Goal: Information Seeking & Learning: Understand process/instructions

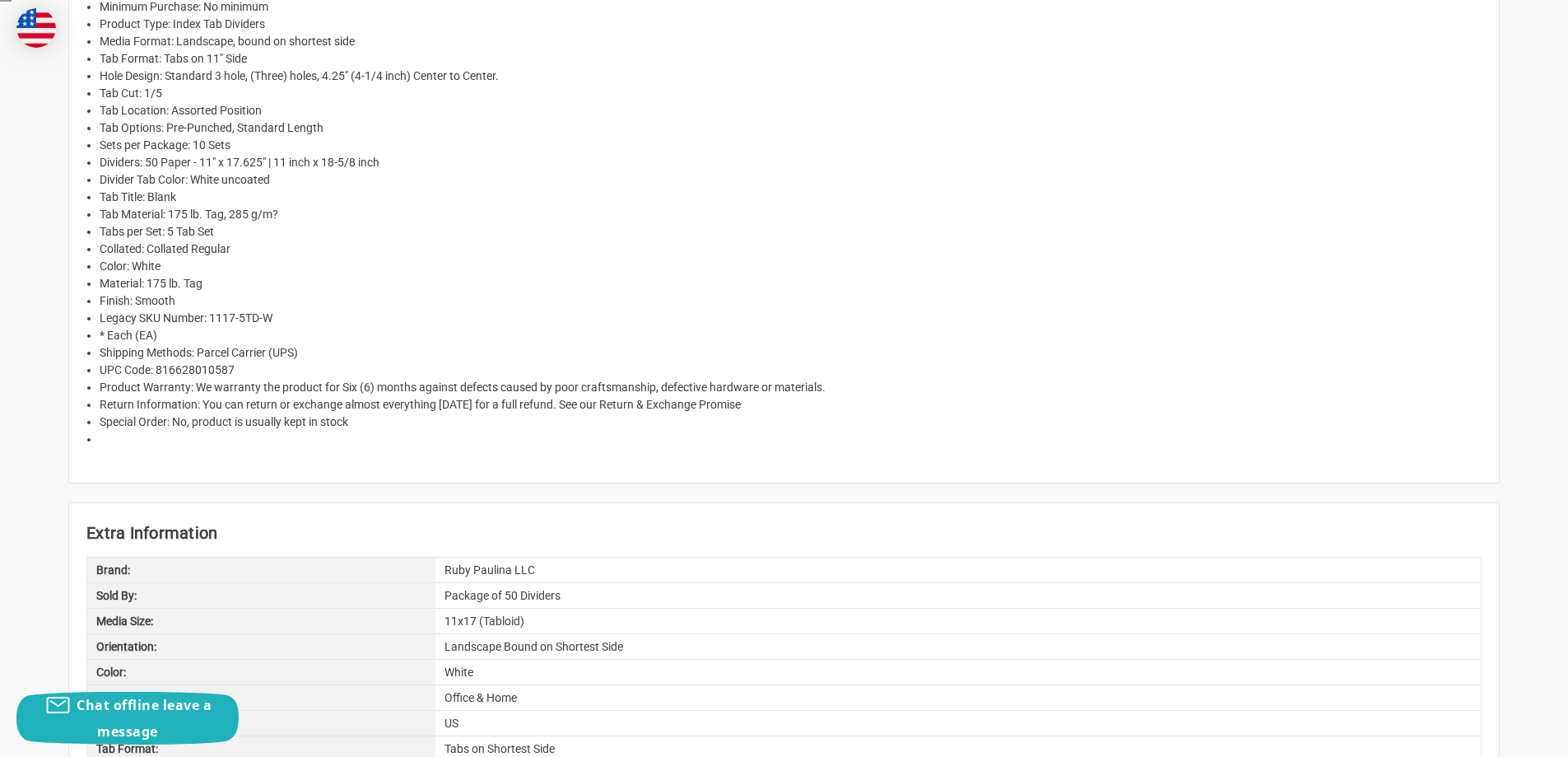
click at [255, 410] on li "Return Information: You can return or exchange almost everything within 15 days…" at bounding box center [790, 404] width 1382 height 17
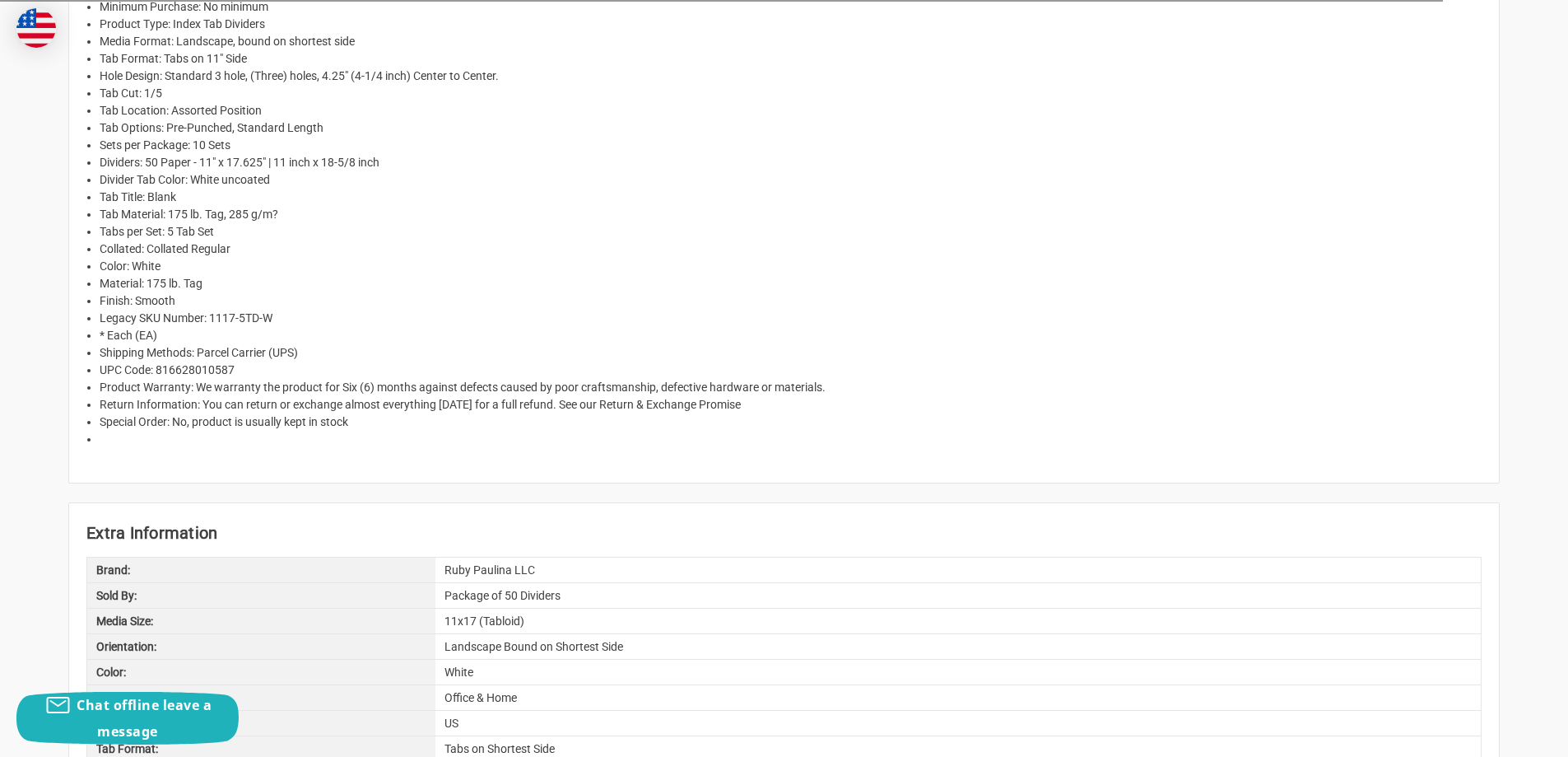
click at [238, 393] on li "Product Warranty: We warranty the product for Six (6) months against defects ca…" at bounding box center [790, 387] width 1382 height 17
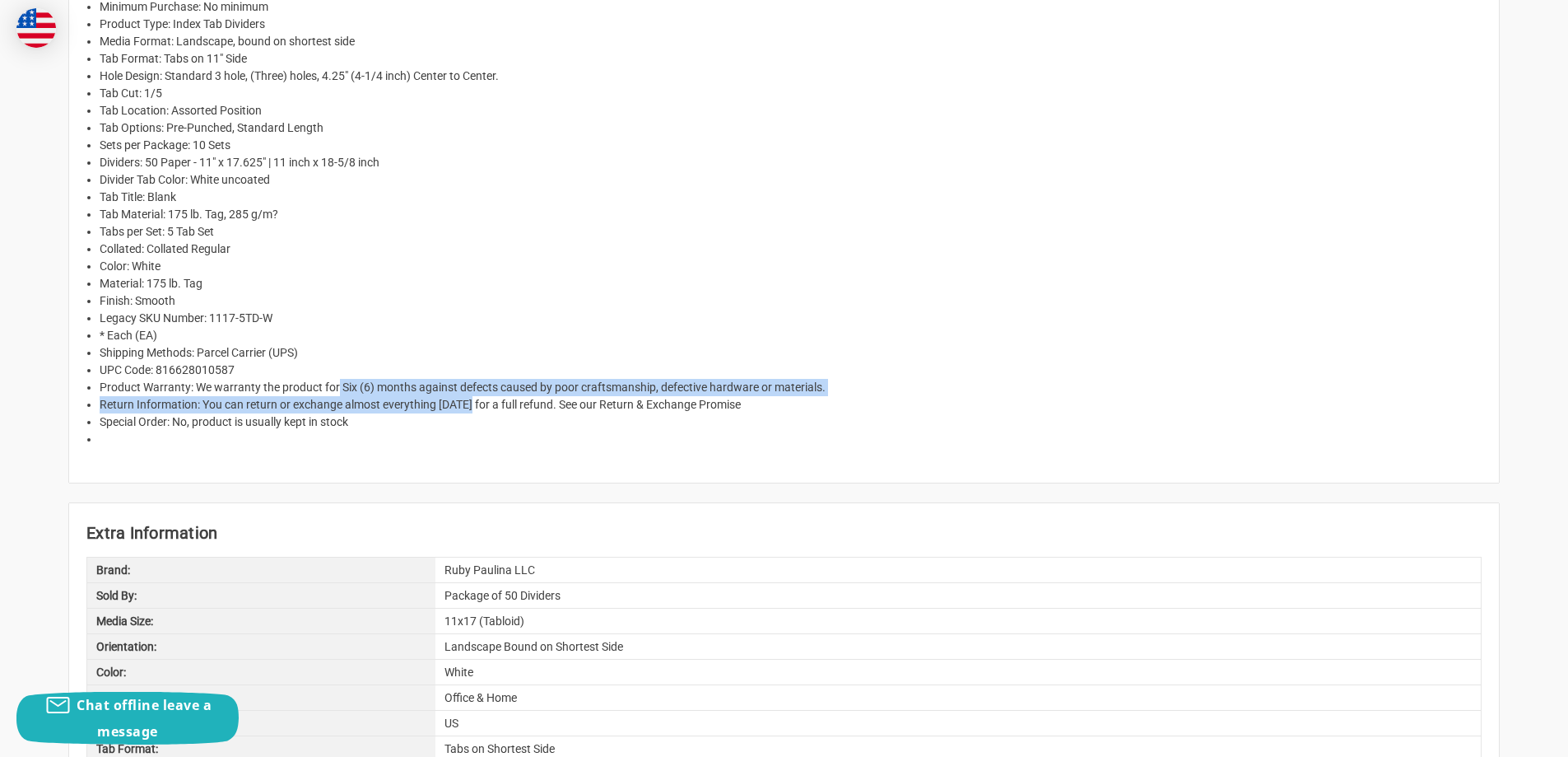
drag, startPoint x: 337, startPoint y: 383, endPoint x: 494, endPoint y: 397, distance: 157.6
click at [489, 397] on ul "Unit of Measure: Package (PK) Package Includes: 50 Sheets Minimum Purchase: No …" at bounding box center [790, 206] width 1382 height 484
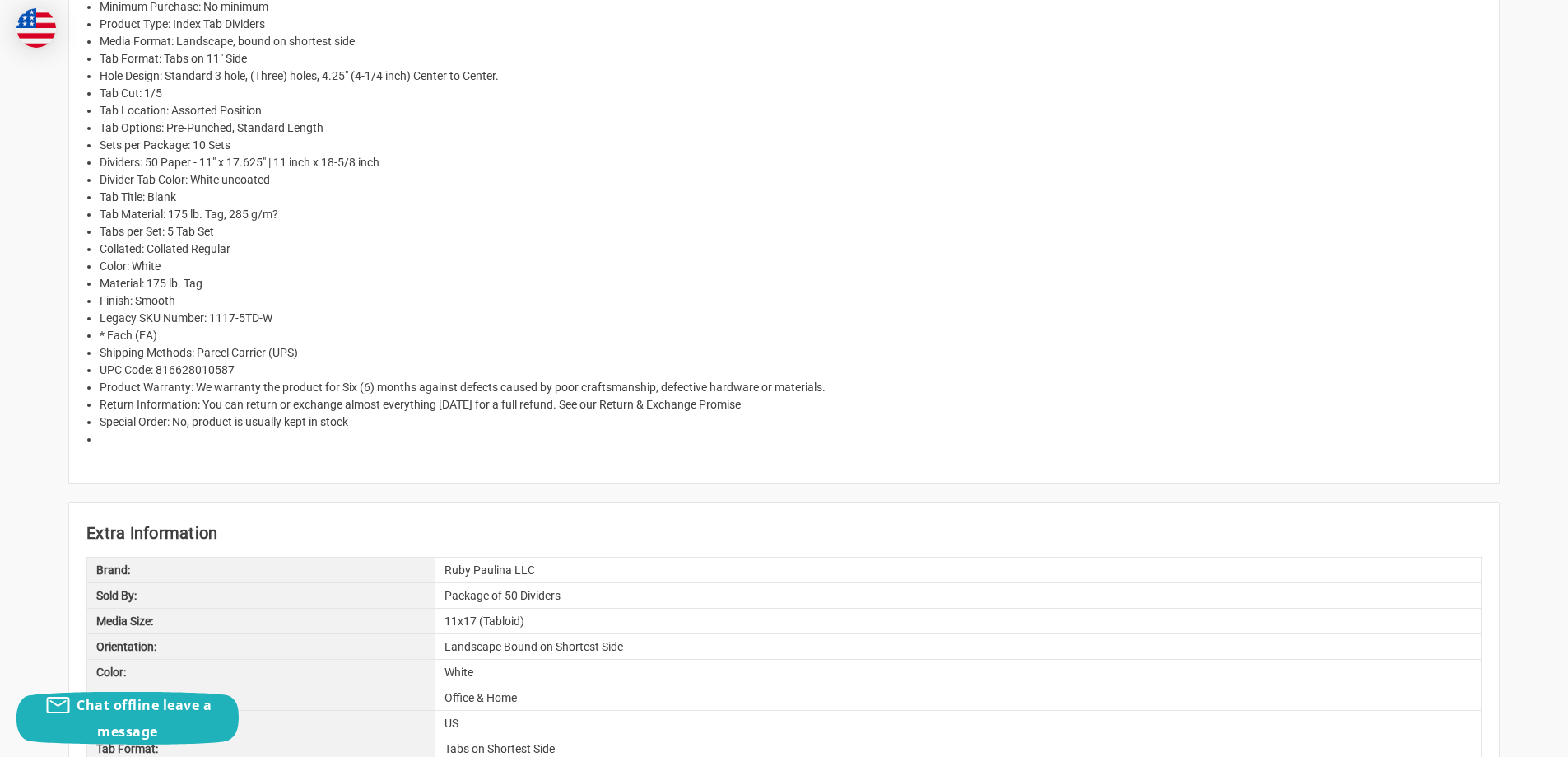
click at [663, 398] on li "Return Information: You can return or exchange almost everything within 15 days…" at bounding box center [790, 404] width 1382 height 17
drag, startPoint x: 528, startPoint y: 410, endPoint x: 535, endPoint y: 403, distance: 9.9
click at [586, 410] on li "Return Information: You can return or exchange almost everything within 15 days…" at bounding box center [790, 404] width 1382 height 17
click at [530, 402] on li "Return Information: You can return or exchange almost everything within 15 days…" at bounding box center [790, 404] width 1382 height 17
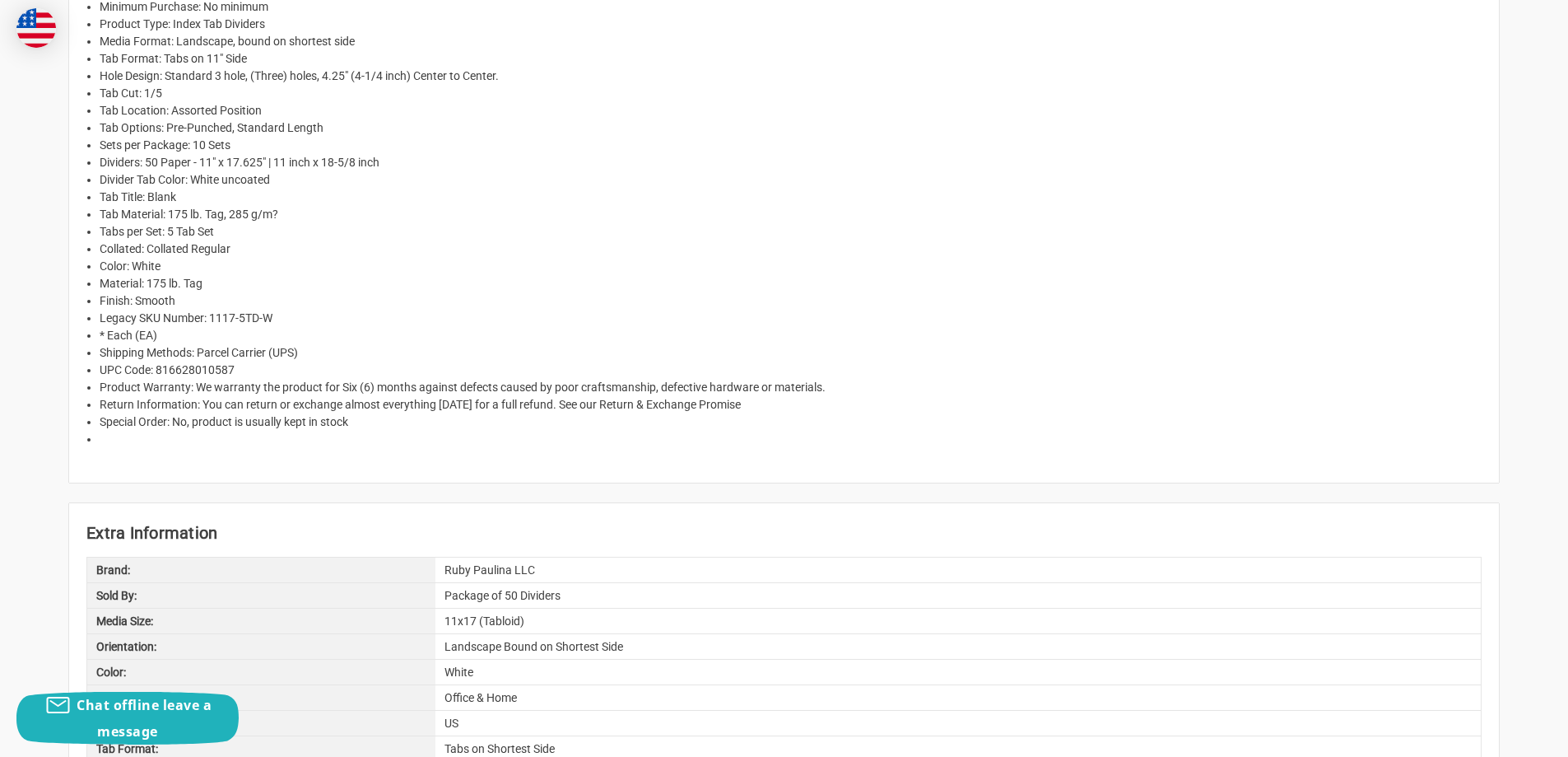
click at [500, 402] on li "Return Information: You can return or exchange almost everything within 15 days…" at bounding box center [790, 404] width 1382 height 17
click at [813, 400] on li "Return Information: You can return or exchange almost everything within 15 days…" at bounding box center [790, 404] width 1382 height 17
click at [734, 400] on li "Return Information: You can return or exchange almost everything within 15 days…" at bounding box center [790, 404] width 1382 height 17
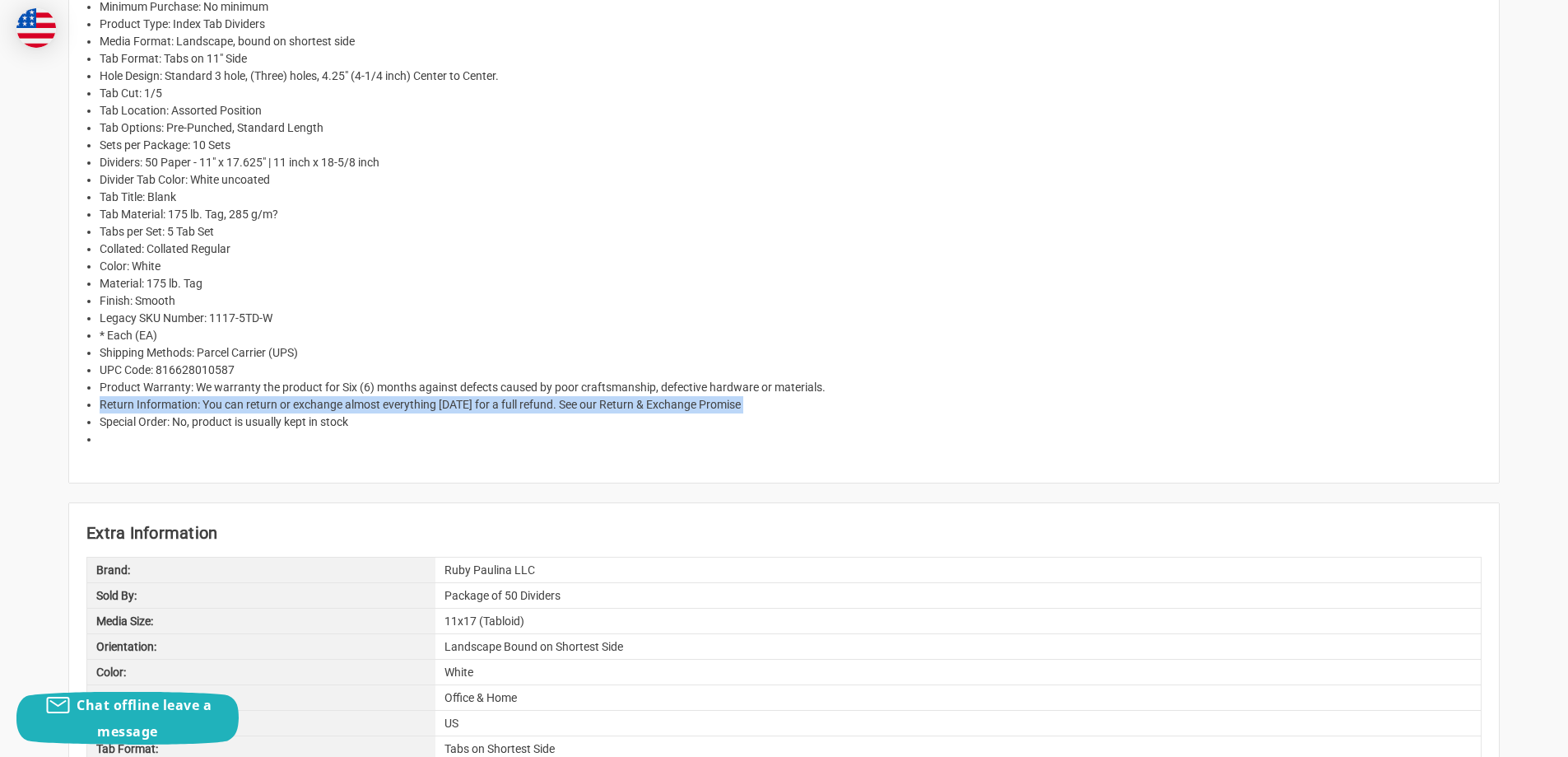
click at [734, 400] on li "Return Information: You can return or exchange almost everything within 15 days…" at bounding box center [790, 404] width 1382 height 17
click at [747, 400] on li "Return Information: You can return or exchange almost everything within 15 days…" at bounding box center [790, 404] width 1382 height 17
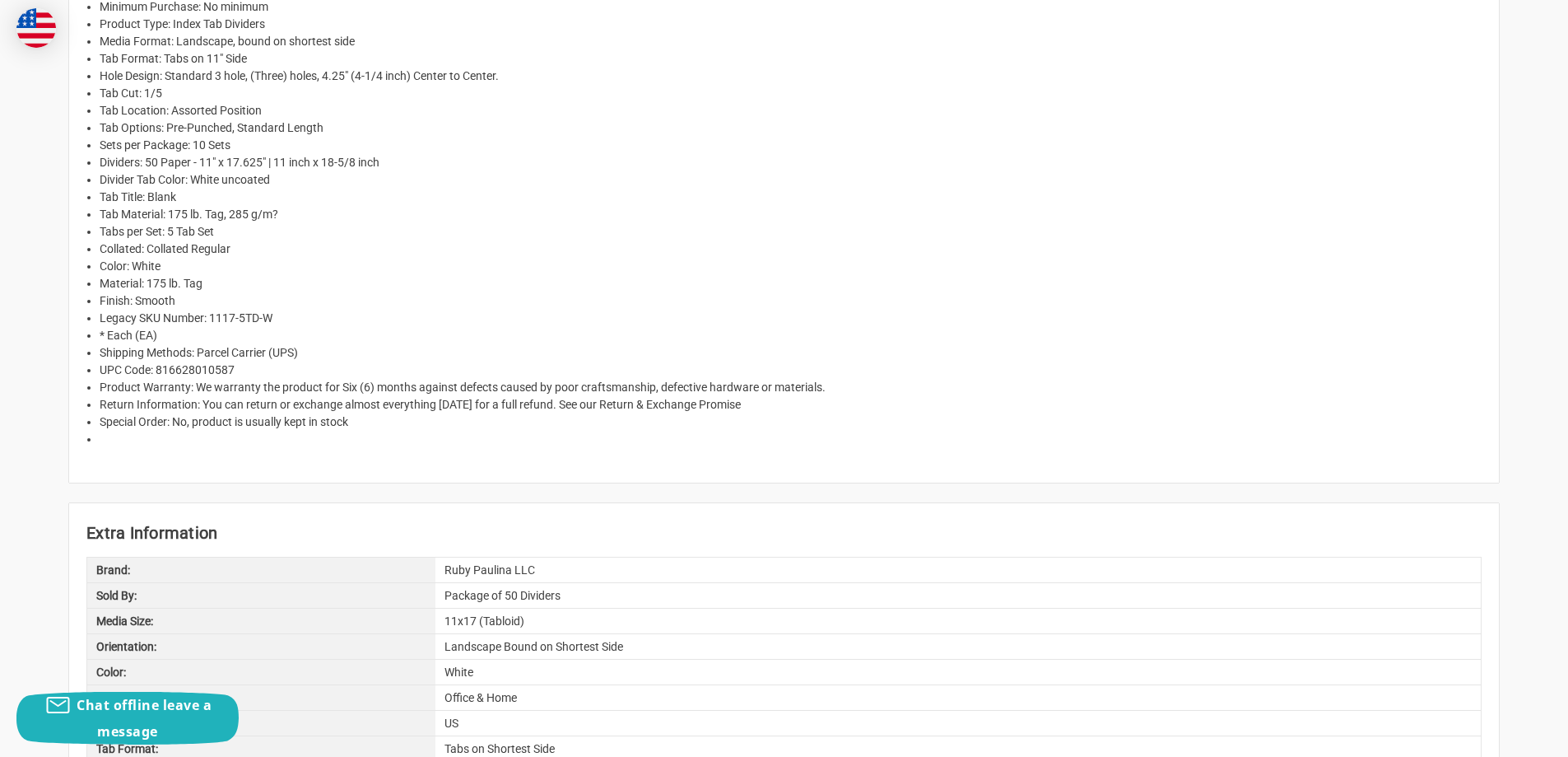
click at [747, 400] on li "Return Information: You can return or exchange almost everything within 15 days…" at bounding box center [790, 404] width 1382 height 17
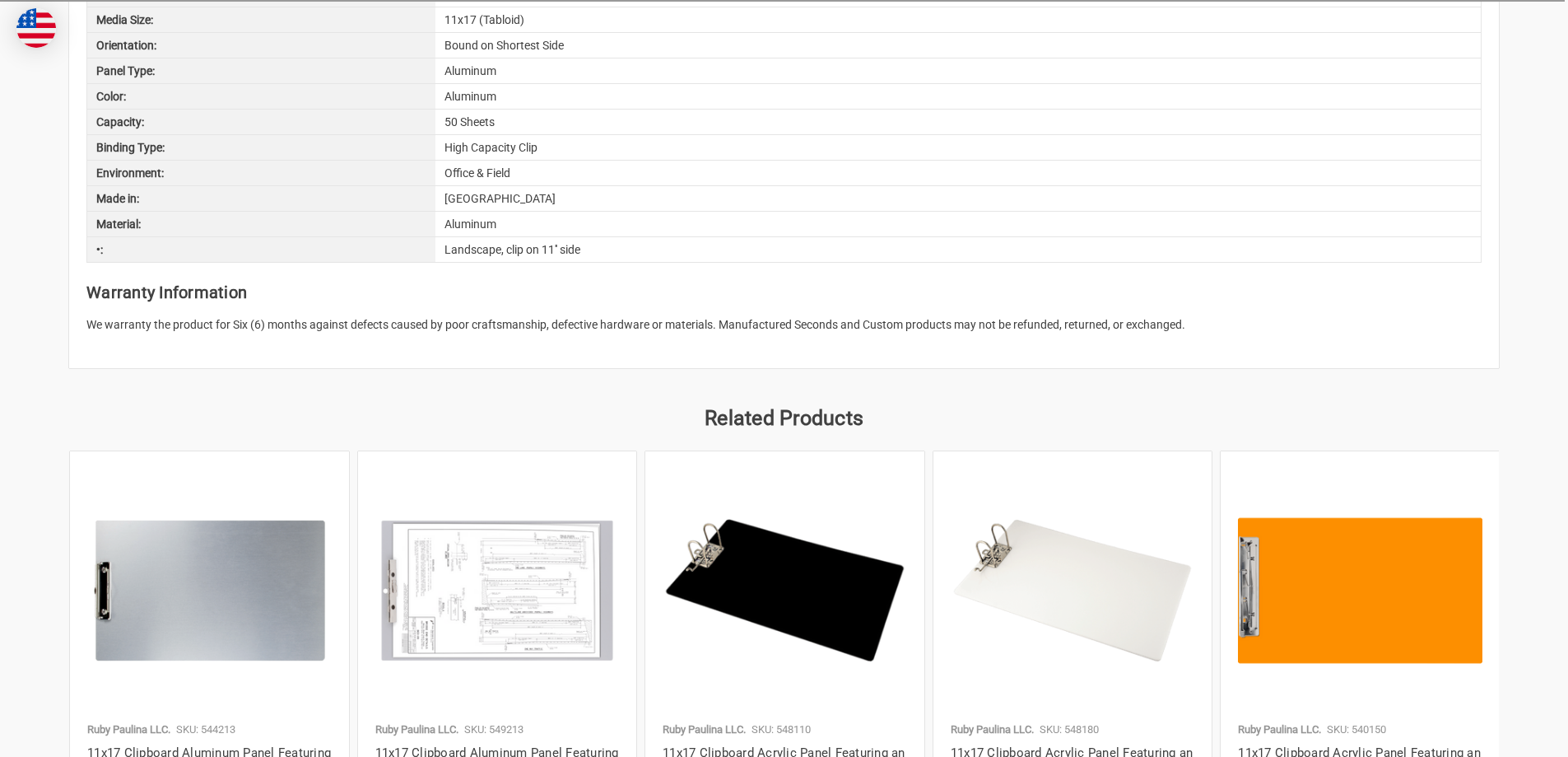
scroll to position [988, 0]
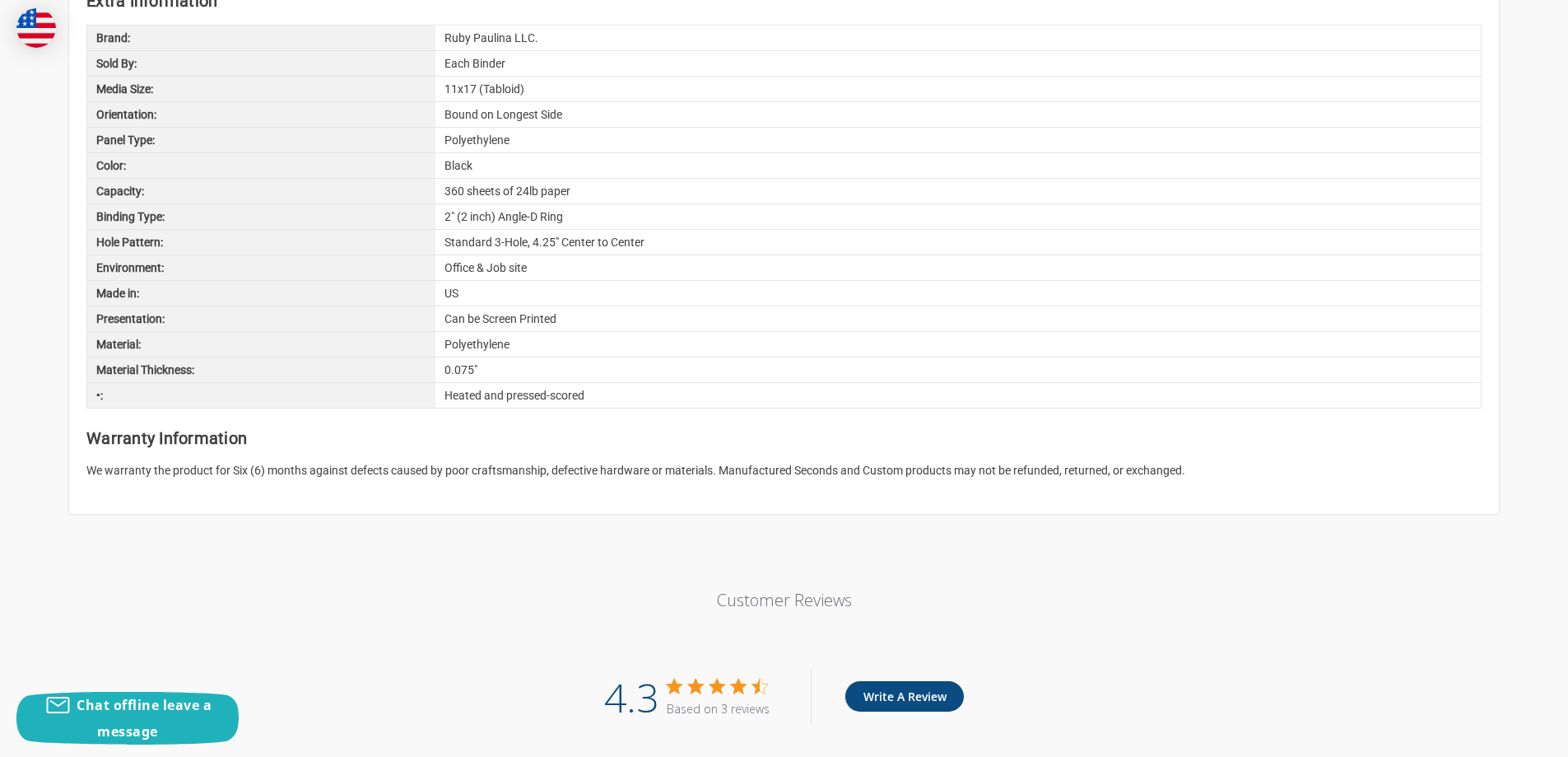
scroll to position [1482, 0]
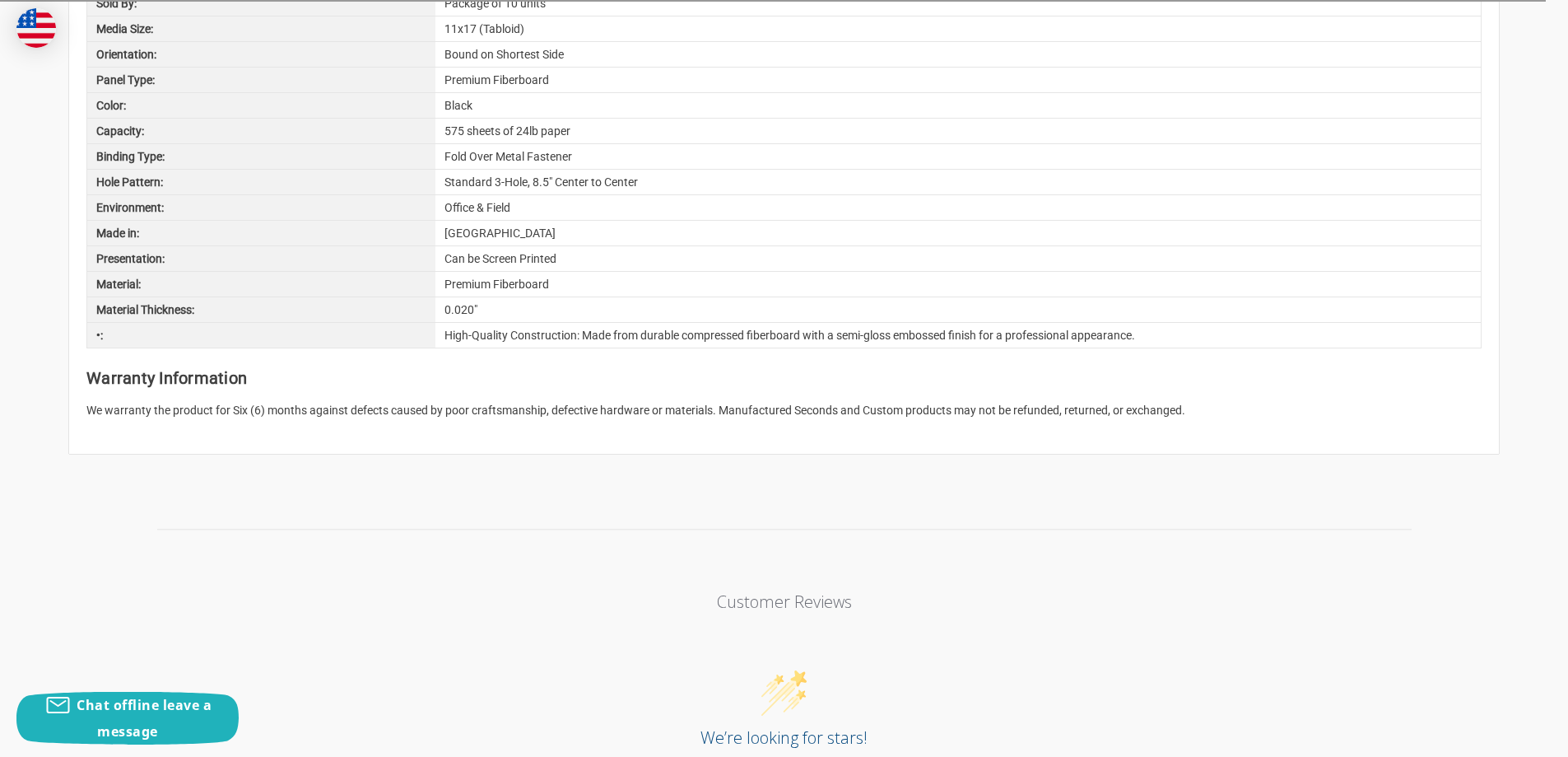
scroll to position [1236, 0]
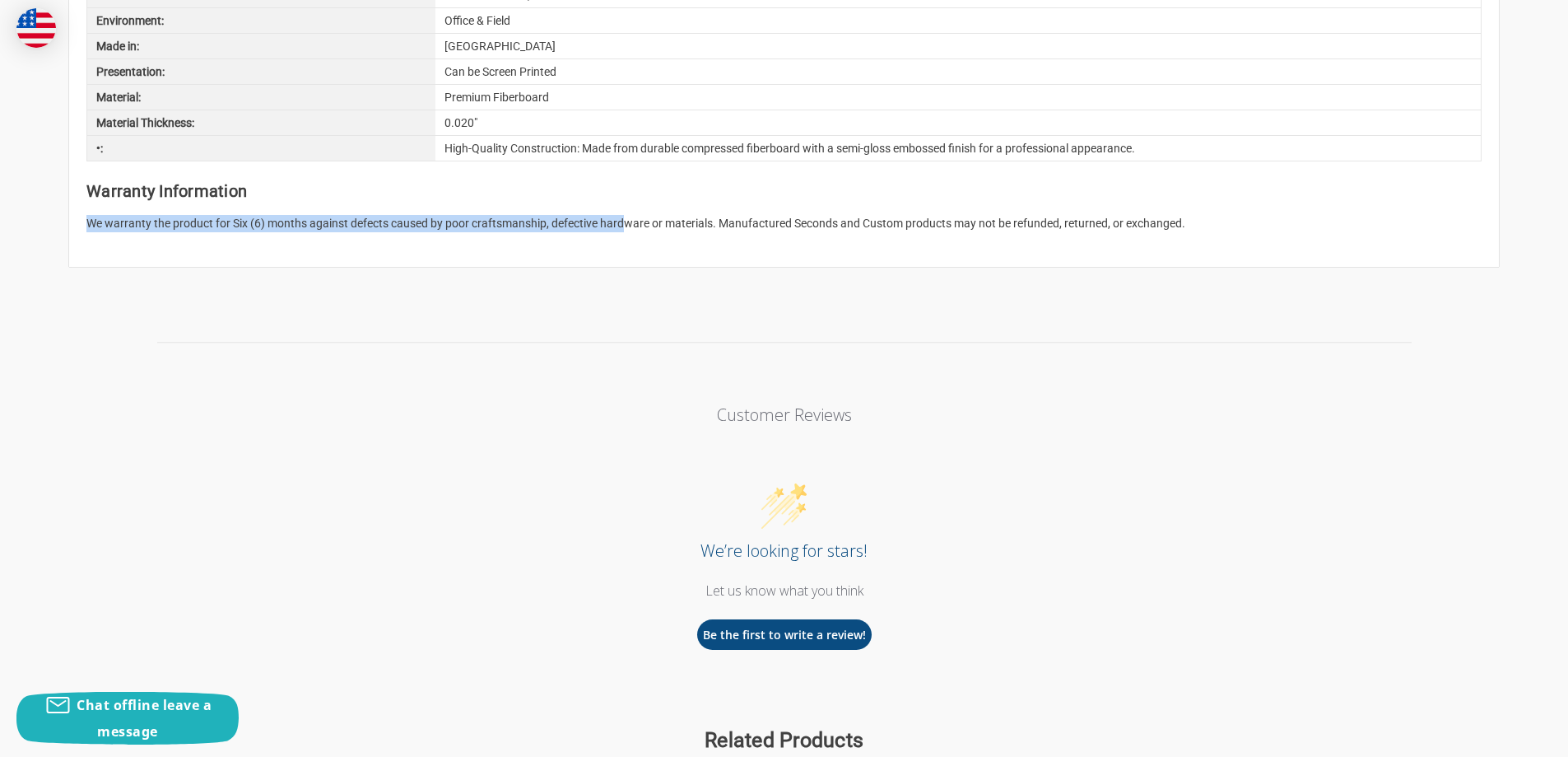
drag, startPoint x: 83, startPoint y: 222, endPoint x: 586, endPoint y: 218, distance: 503.0
